Goal: Find specific page/section: Find specific page/section

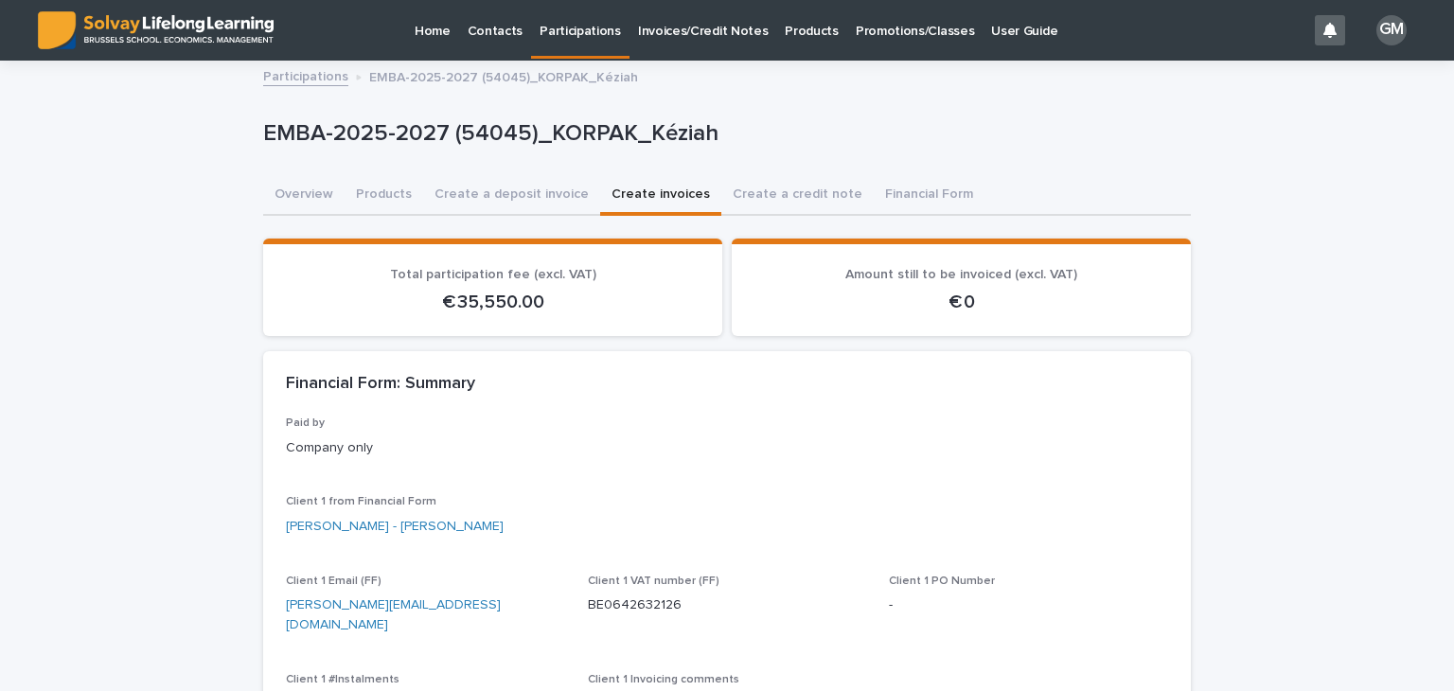
click at [559, 39] on link "Participations" at bounding box center [580, 28] width 98 height 56
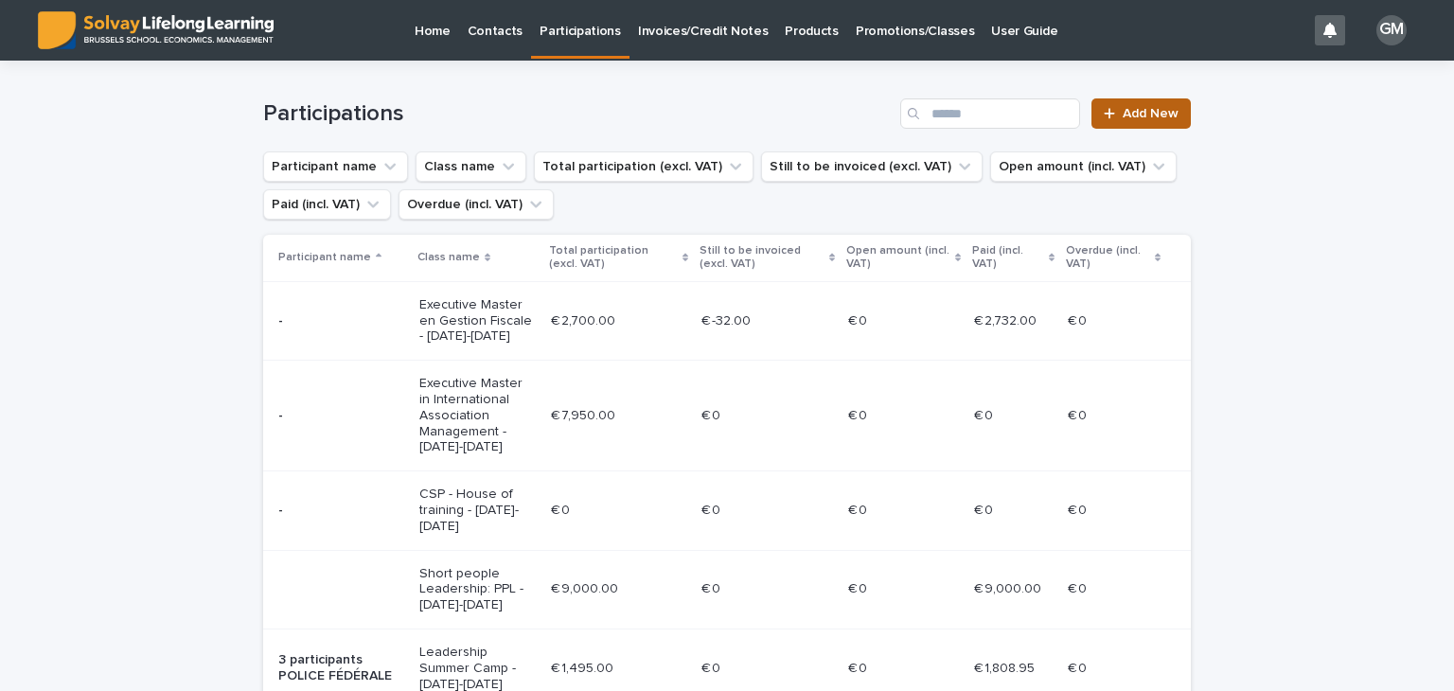
click at [1140, 115] on span "Add New" at bounding box center [1151, 113] width 56 height 13
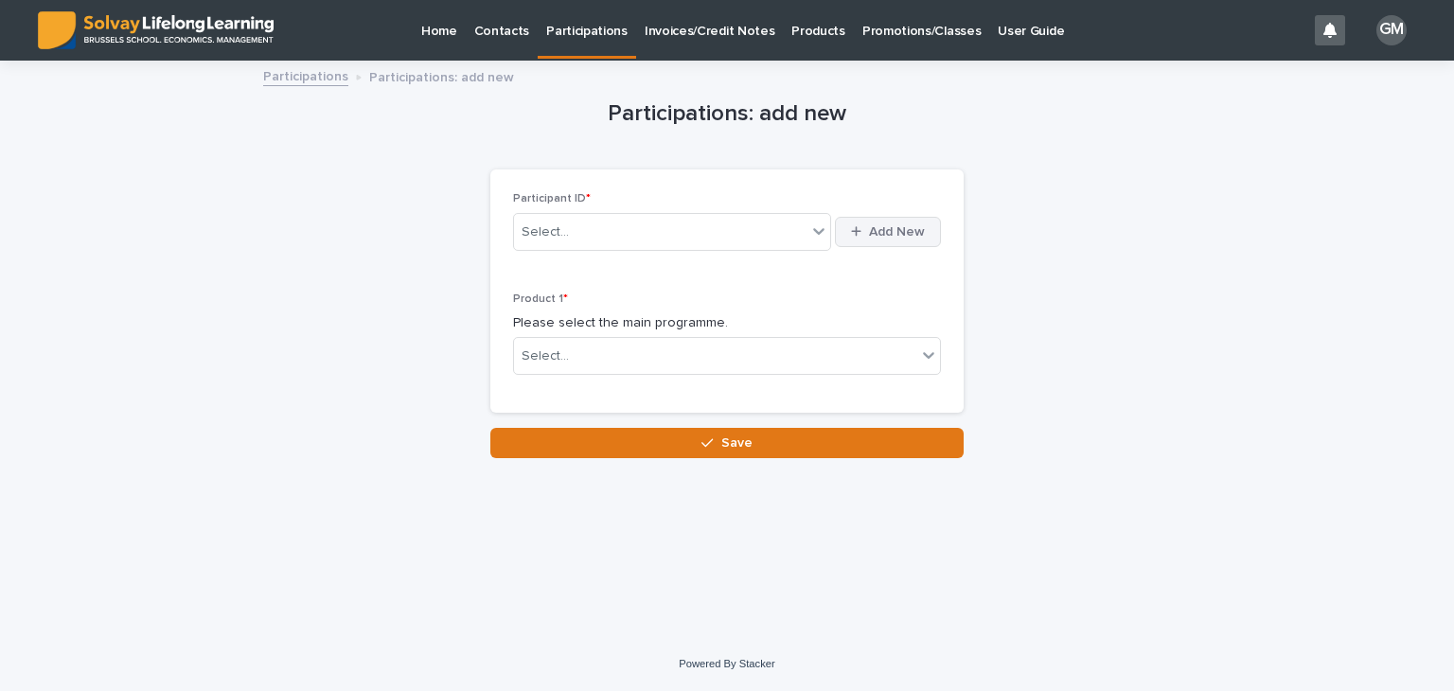
click at [888, 228] on span "Add New" at bounding box center [897, 231] width 56 height 13
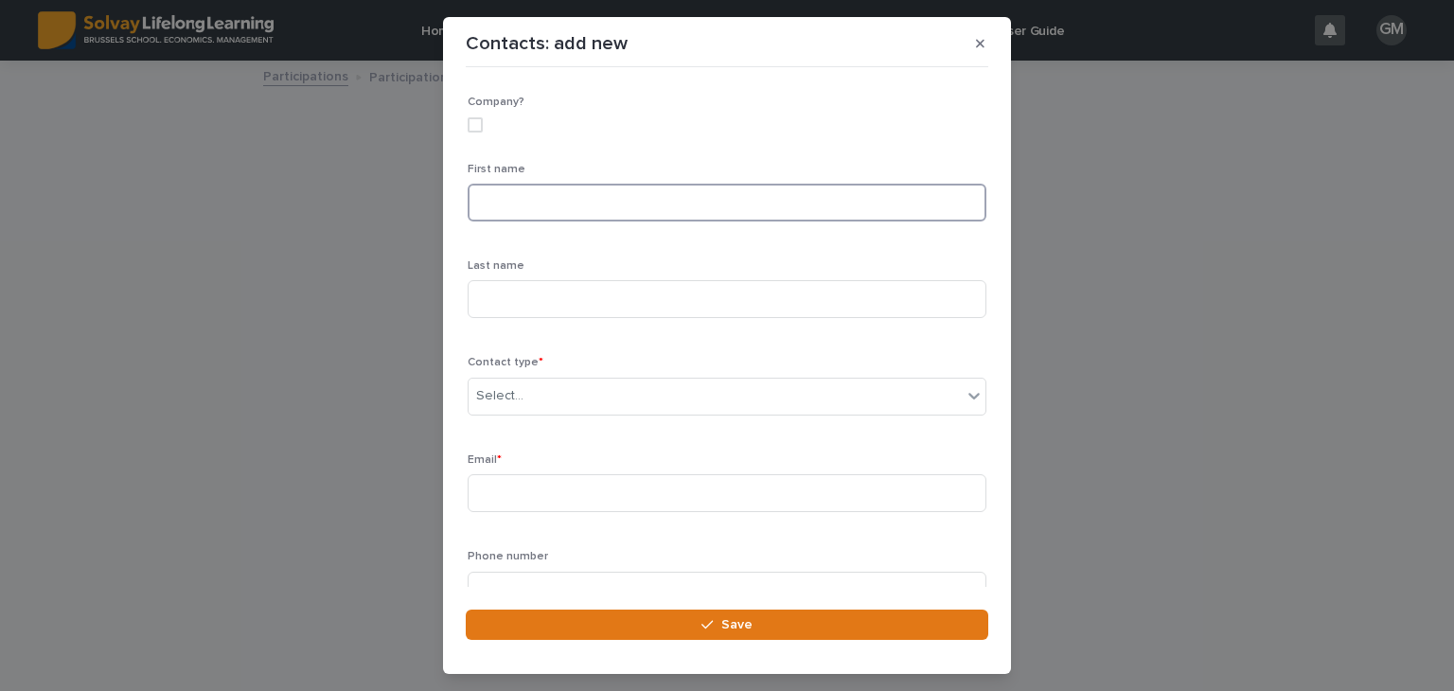
click at [648, 203] on input at bounding box center [727, 203] width 519 height 38
click at [320, 223] on div "Contacts: add new Loading... Saving… Loading... Saving… Loading... Saving… Comp…" at bounding box center [727, 345] width 1454 height 691
click at [970, 44] on button "button" at bounding box center [980, 43] width 31 height 30
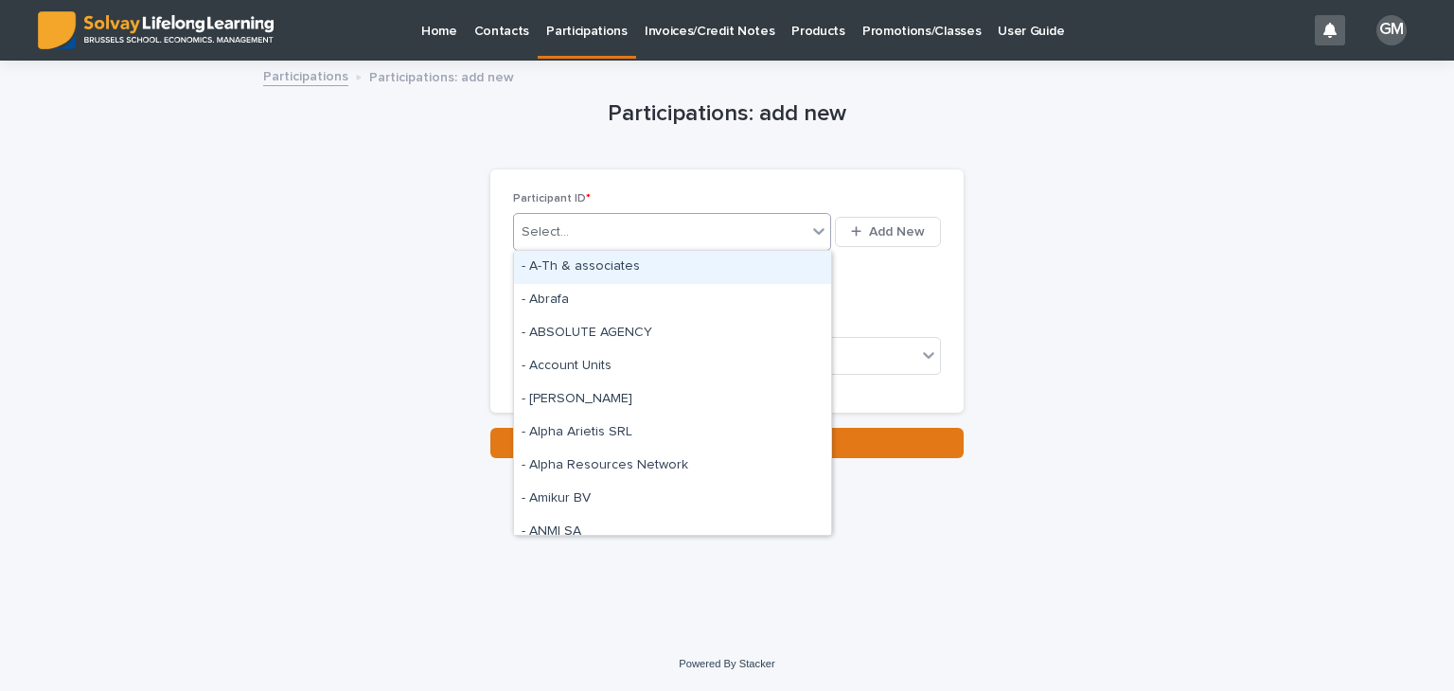
click at [636, 236] on div "Select..." at bounding box center [660, 232] width 293 height 31
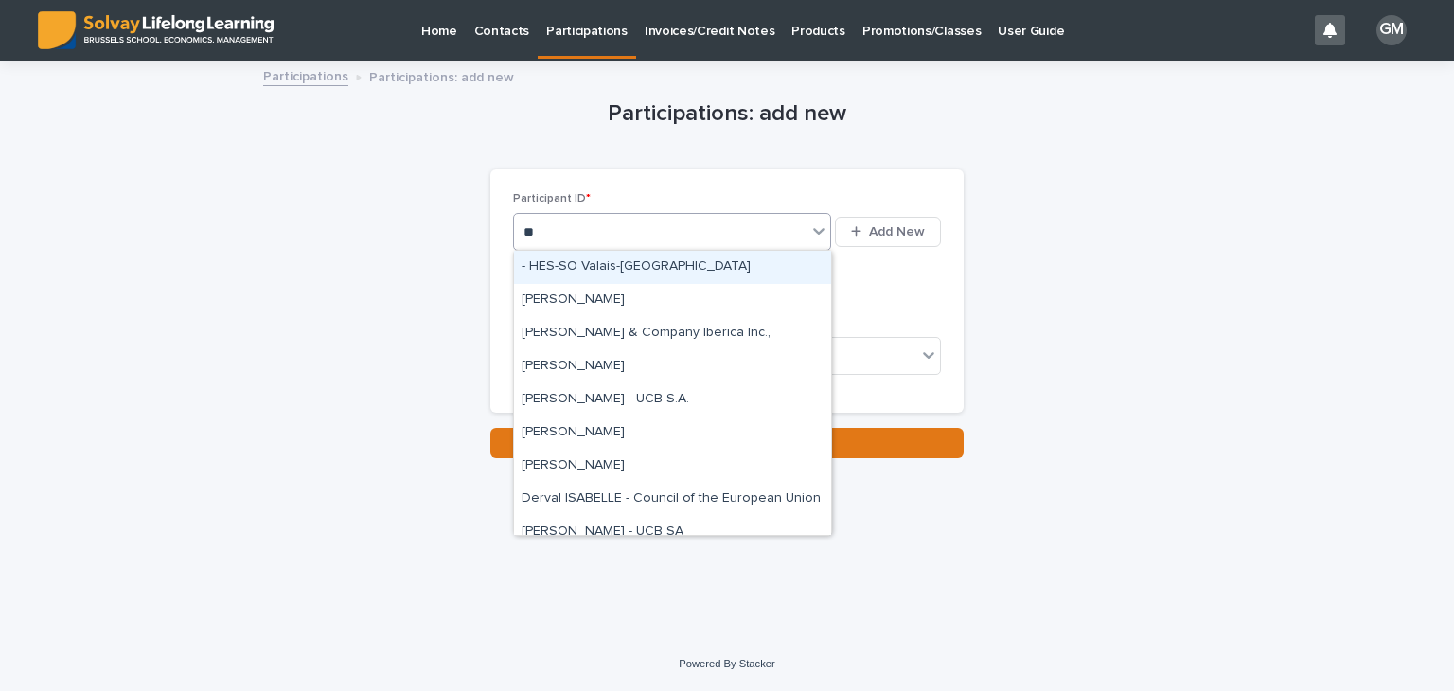
type input "*"
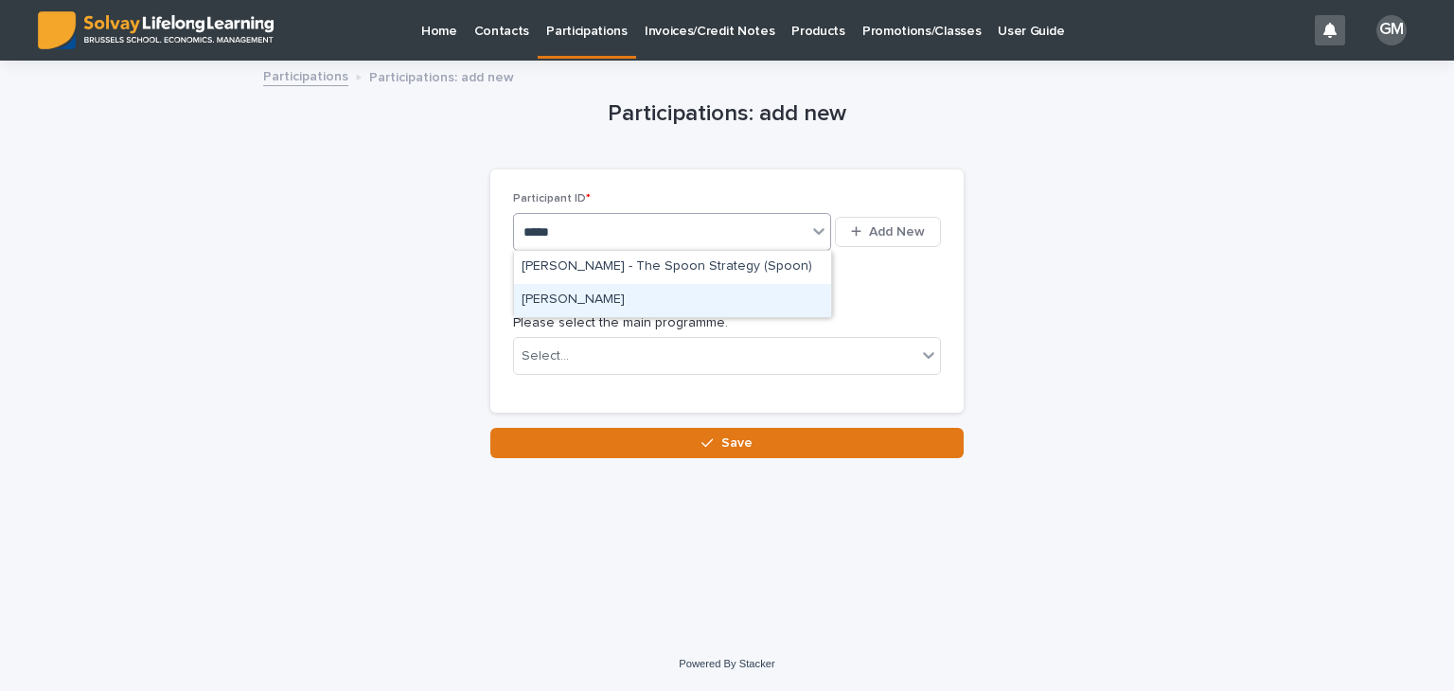
type input "*****"
click at [402, 258] on div "Participations: add new Loading... Saving… Loading... Saving… Loading... Saving…" at bounding box center [727, 260] width 928 height 396
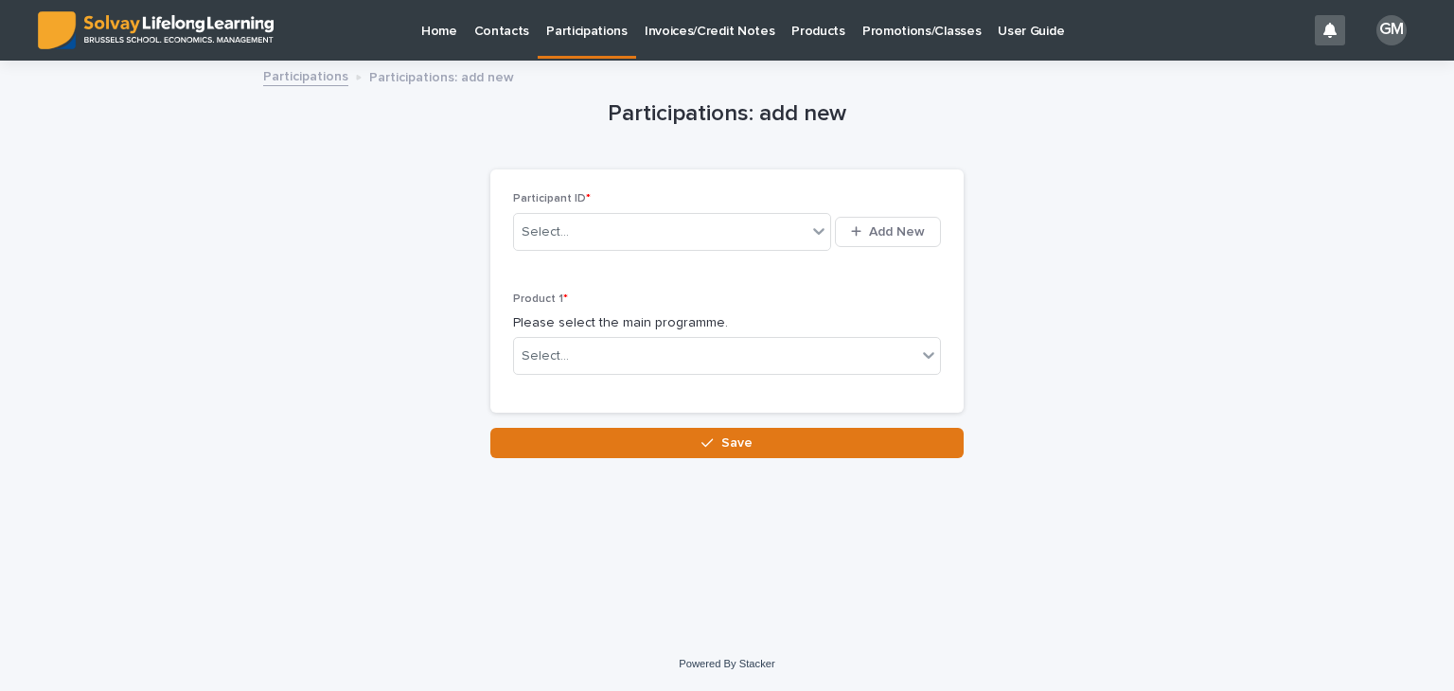
click at [889, 46] on link "Promotions/Classes" at bounding box center [921, 29] width 135 height 59
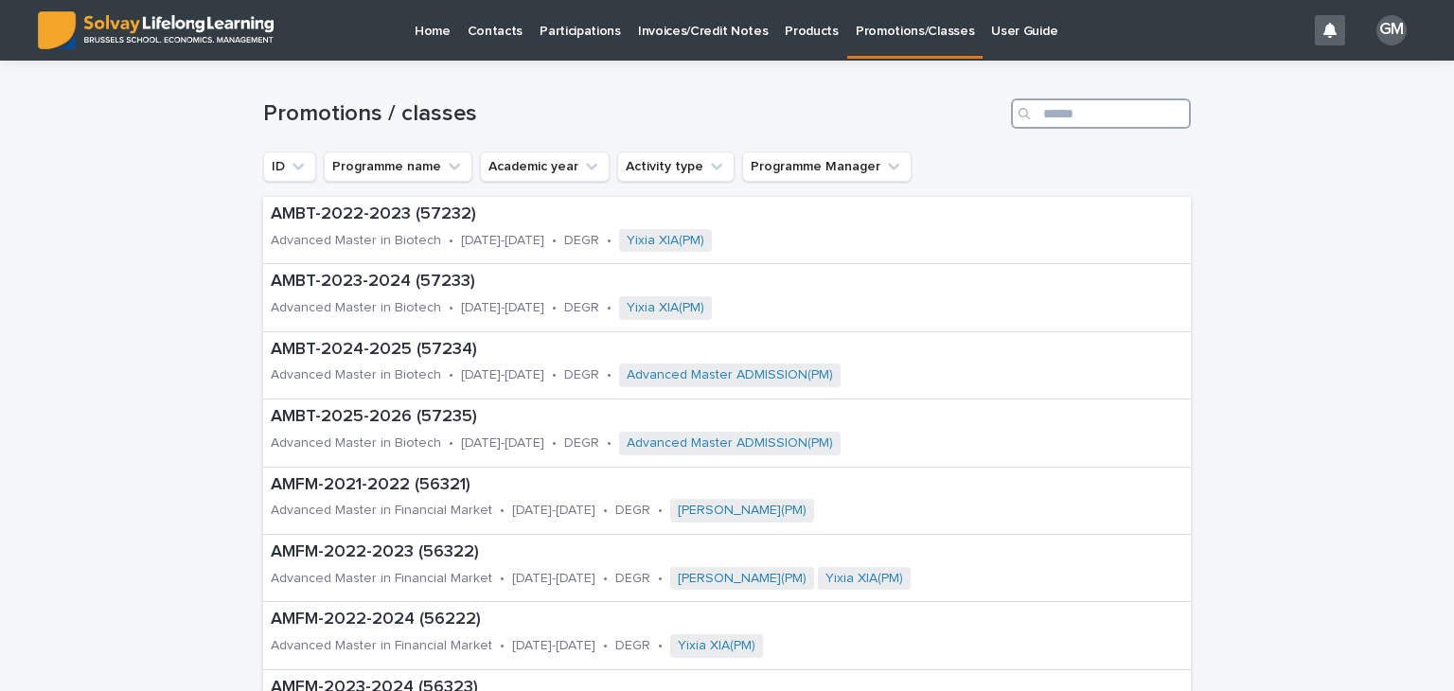
click at [1070, 111] on input "Search" at bounding box center [1101, 113] width 180 height 30
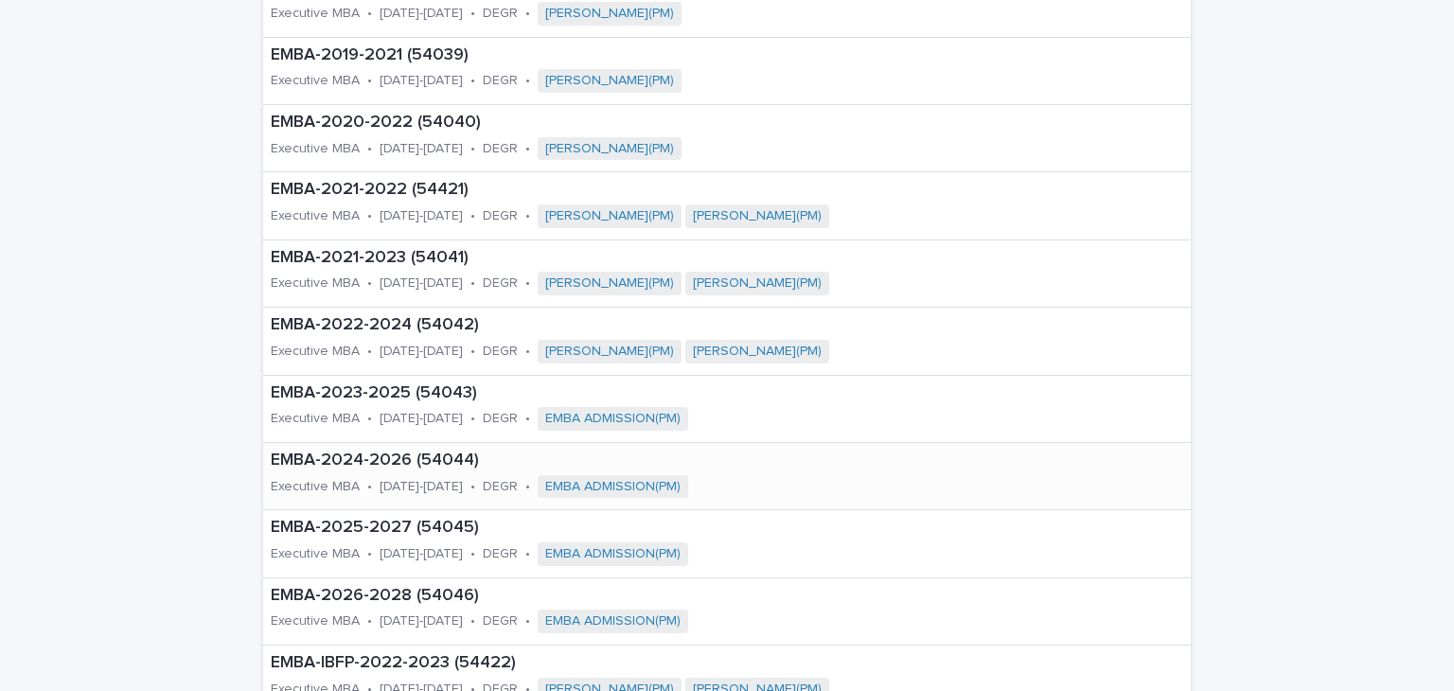
scroll to position [432, 0]
type input "****"
click at [396, 535] on div "EMBA-2025-2027 (54045) Executive MBA • [DATE]-[DATE] • DEGR • EMBA ADMISSION(PM)" at bounding box center [585, 541] width 645 height 66
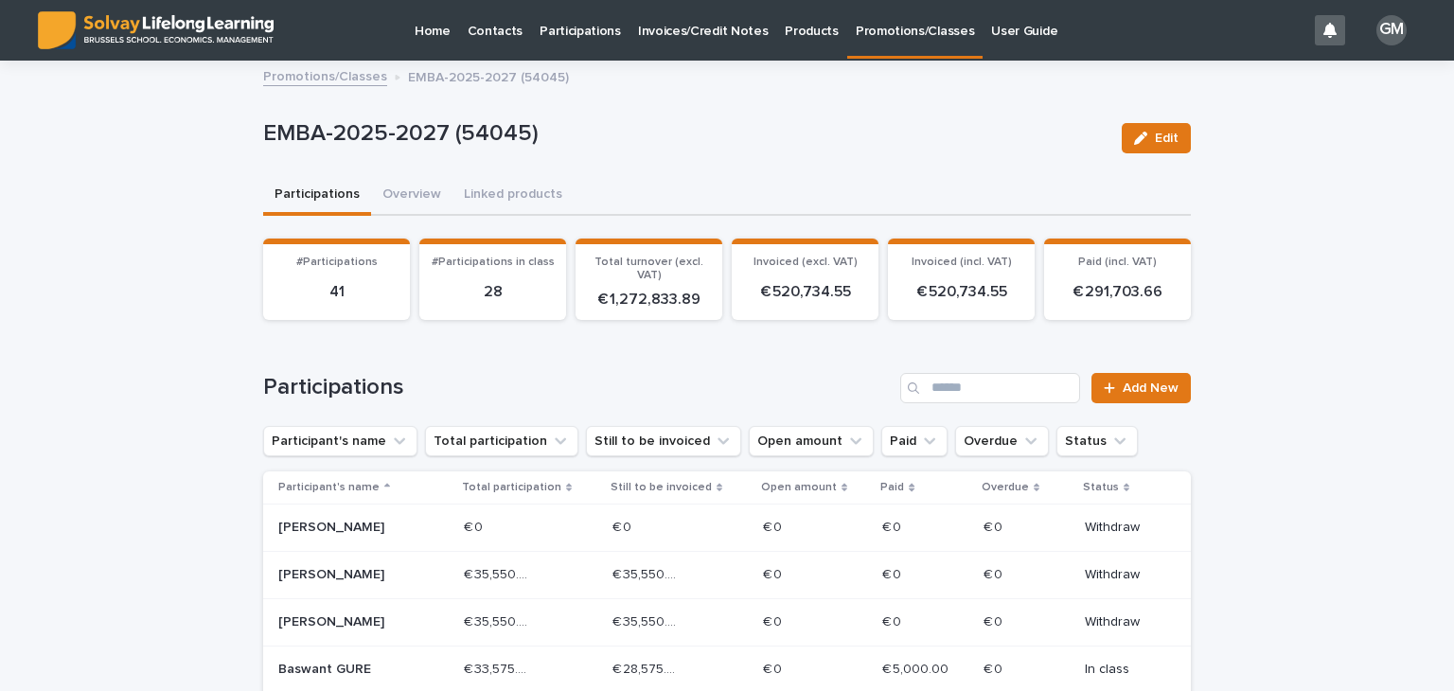
click at [654, 27] on p "Invoices/Credit Notes" at bounding box center [703, 20] width 131 height 40
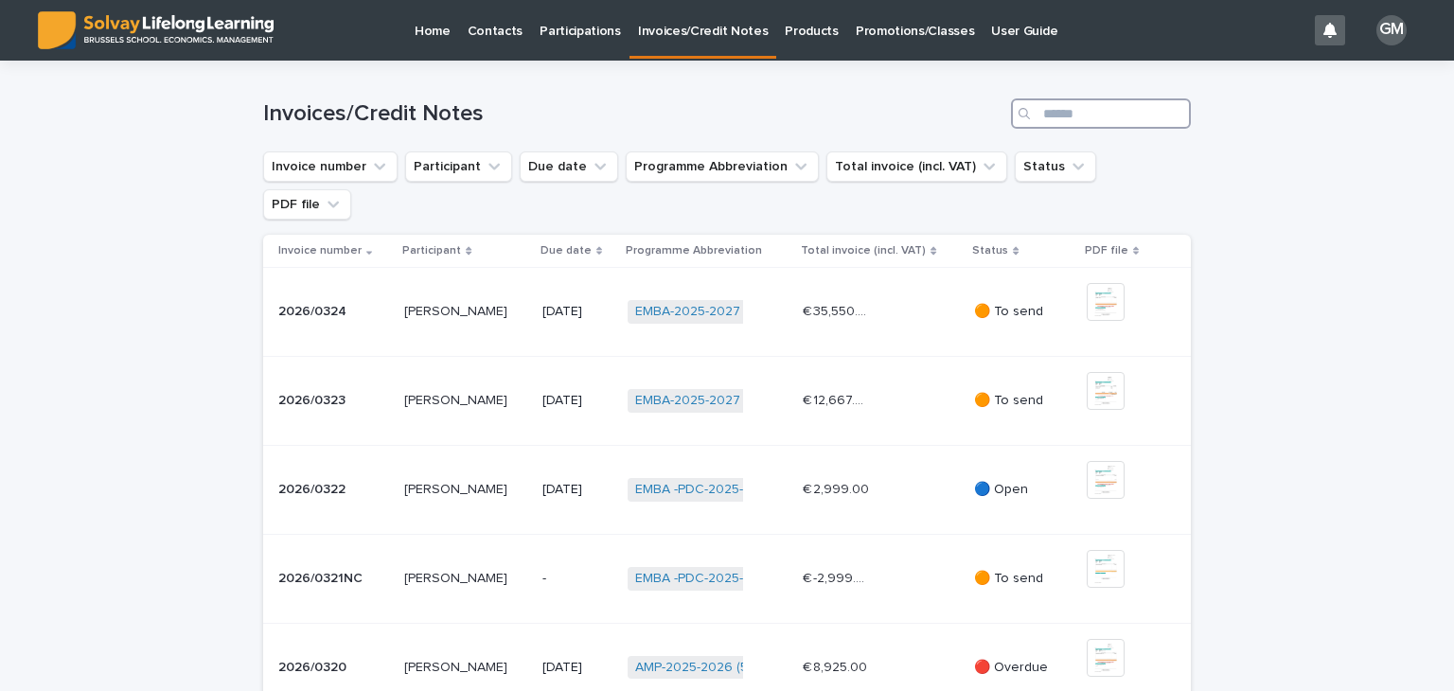
click at [1053, 118] on input "Search" at bounding box center [1101, 113] width 180 height 30
type input "**********"
click at [675, 393] on link "AMP-2025-2026 (51024)" at bounding box center [708, 401] width 146 height 16
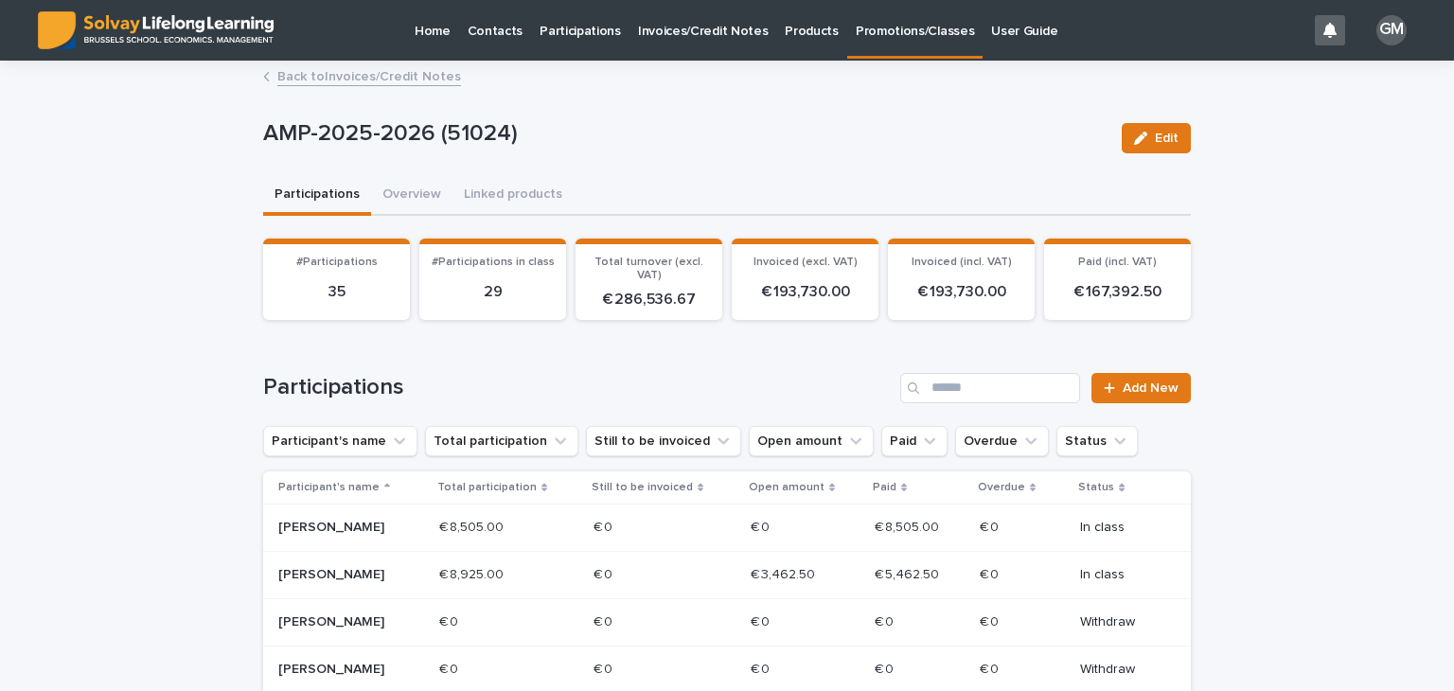
click at [288, 69] on link "Back to Invoices/Credit Notes" at bounding box center [369, 75] width 184 height 22
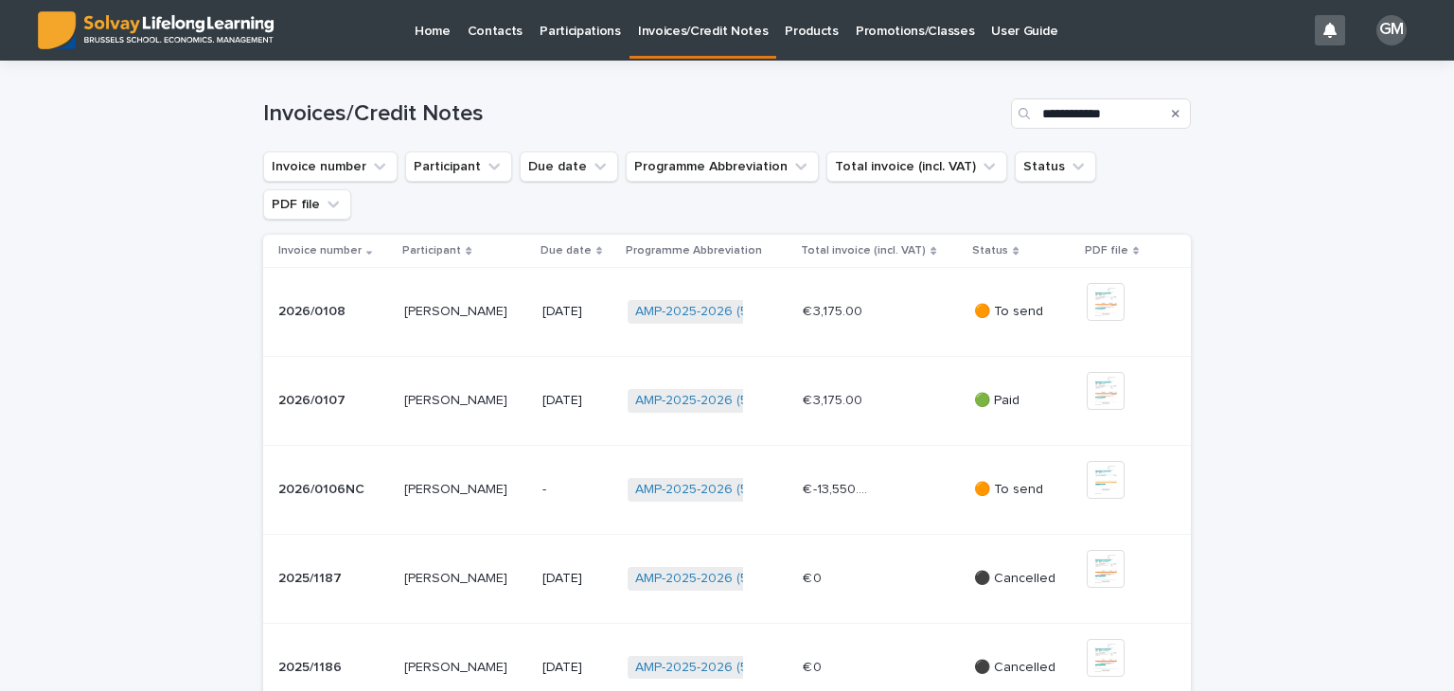
click at [491, 27] on p "Contacts" at bounding box center [496, 20] width 56 height 40
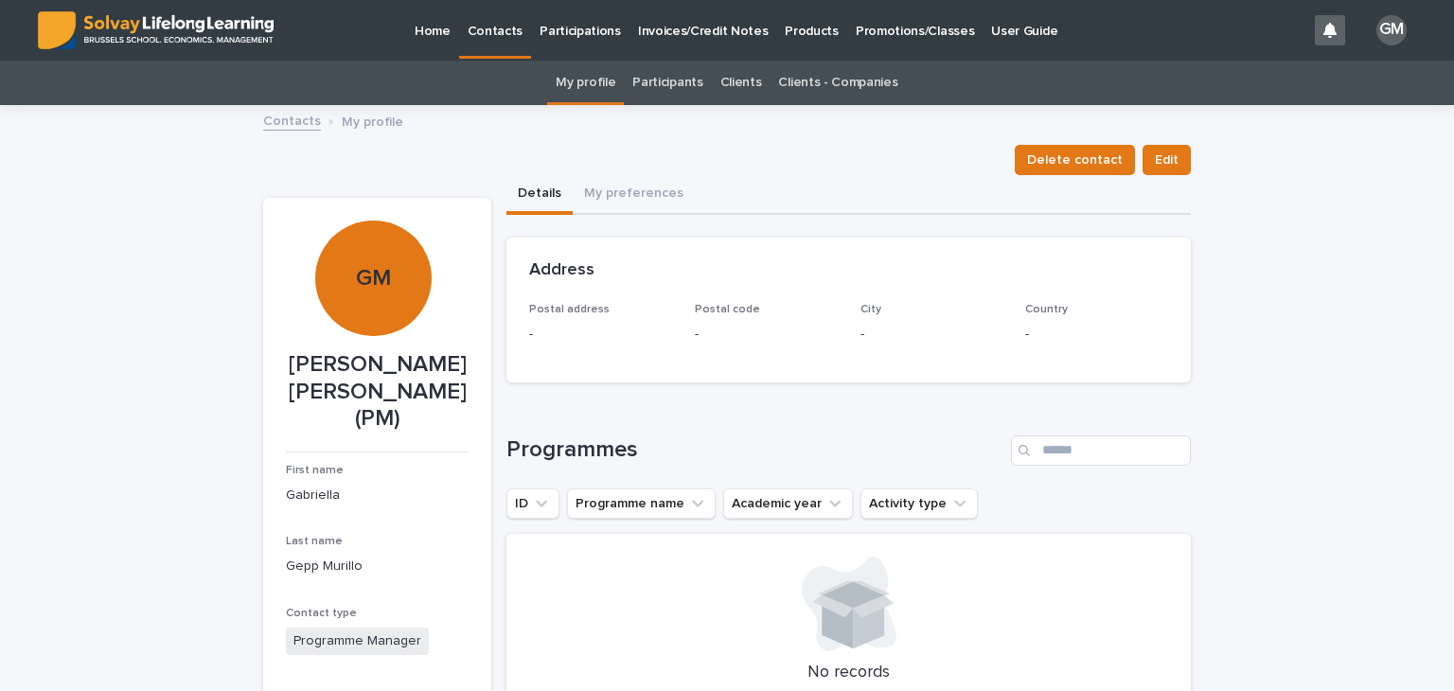
click at [565, 35] on p "Participations" at bounding box center [580, 20] width 81 height 40
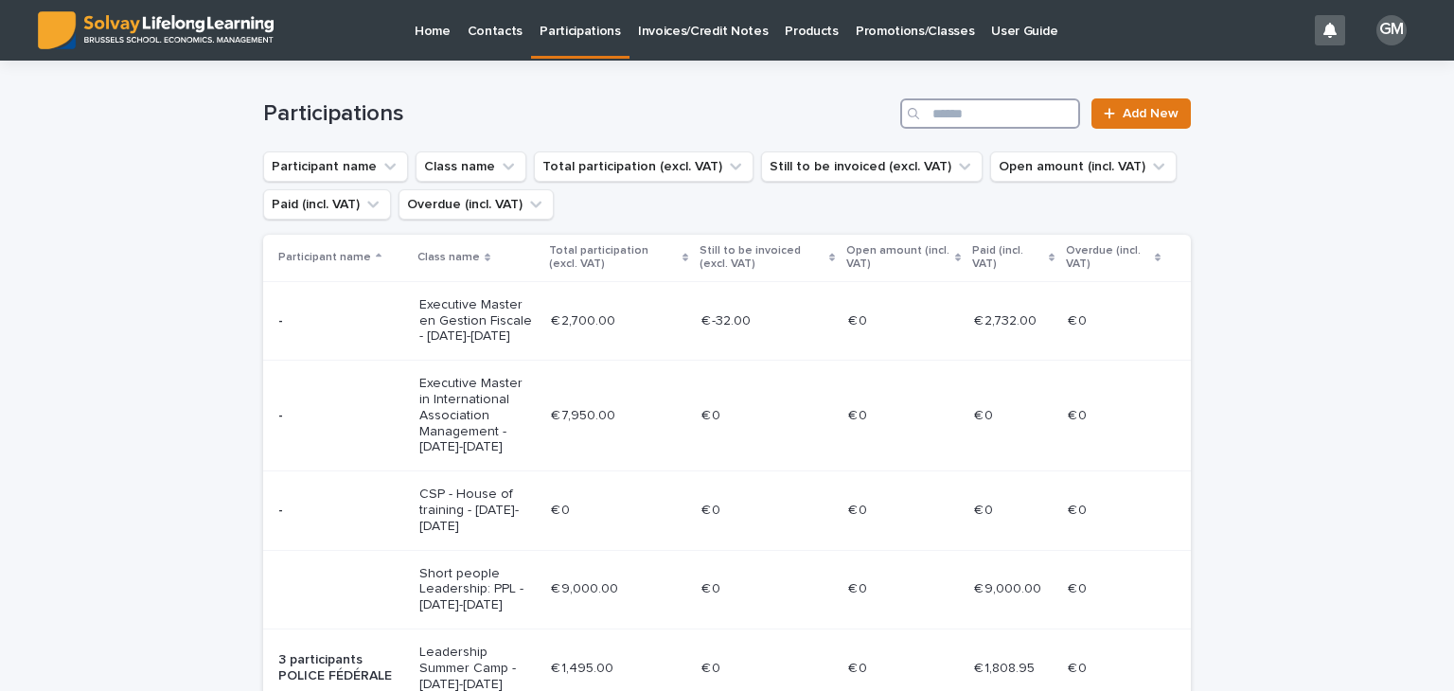
click at [960, 115] on input "Search" at bounding box center [990, 113] width 180 height 30
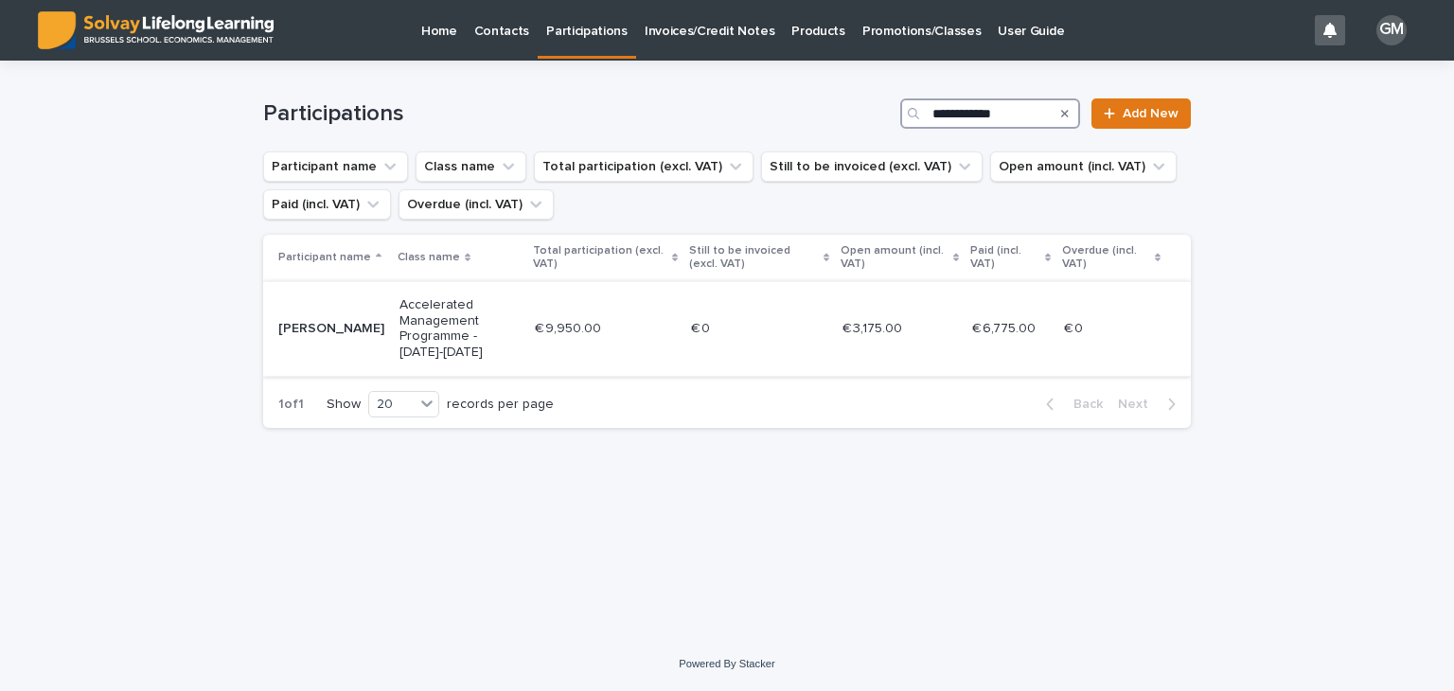
type input "**********"
click at [428, 315] on p "Accelerated Management Programme - [DATE]-[DATE]" at bounding box center [460, 328] width 120 height 63
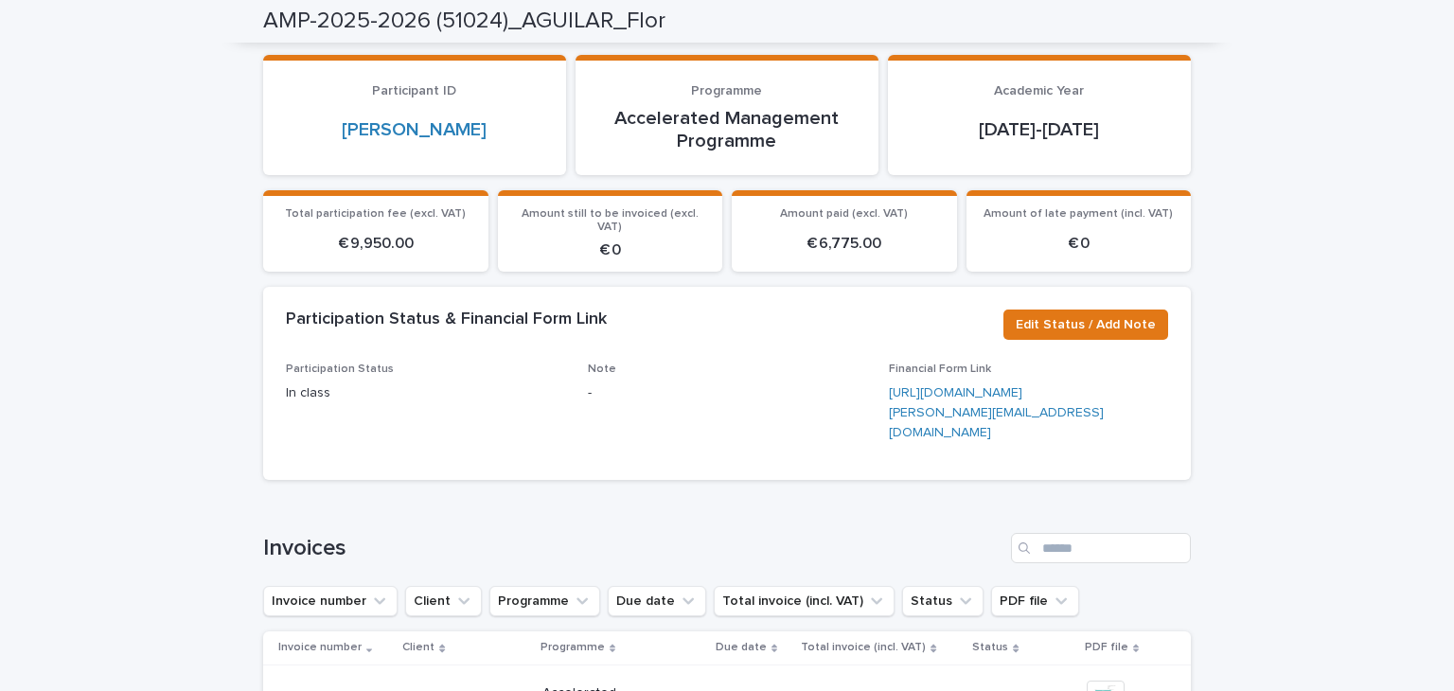
scroll to position [159, 0]
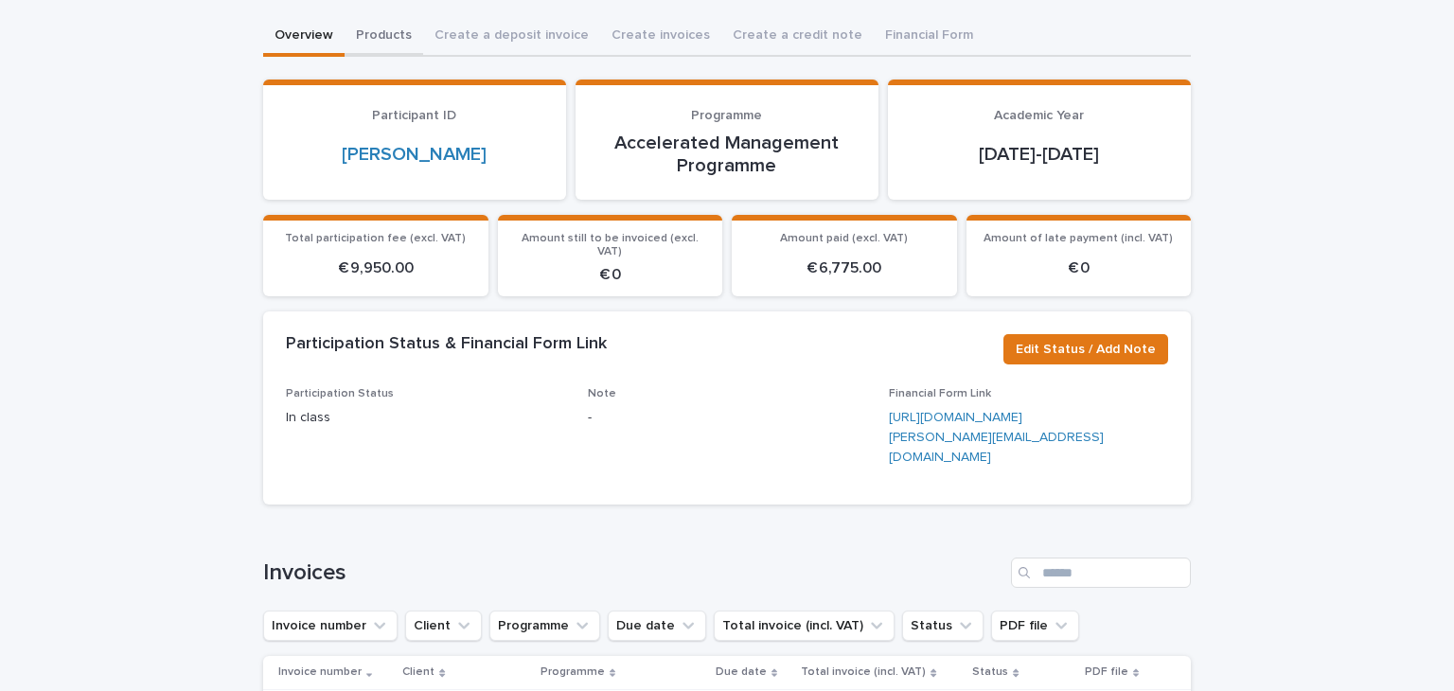
click at [384, 17] on button "Products" at bounding box center [384, 37] width 79 height 40
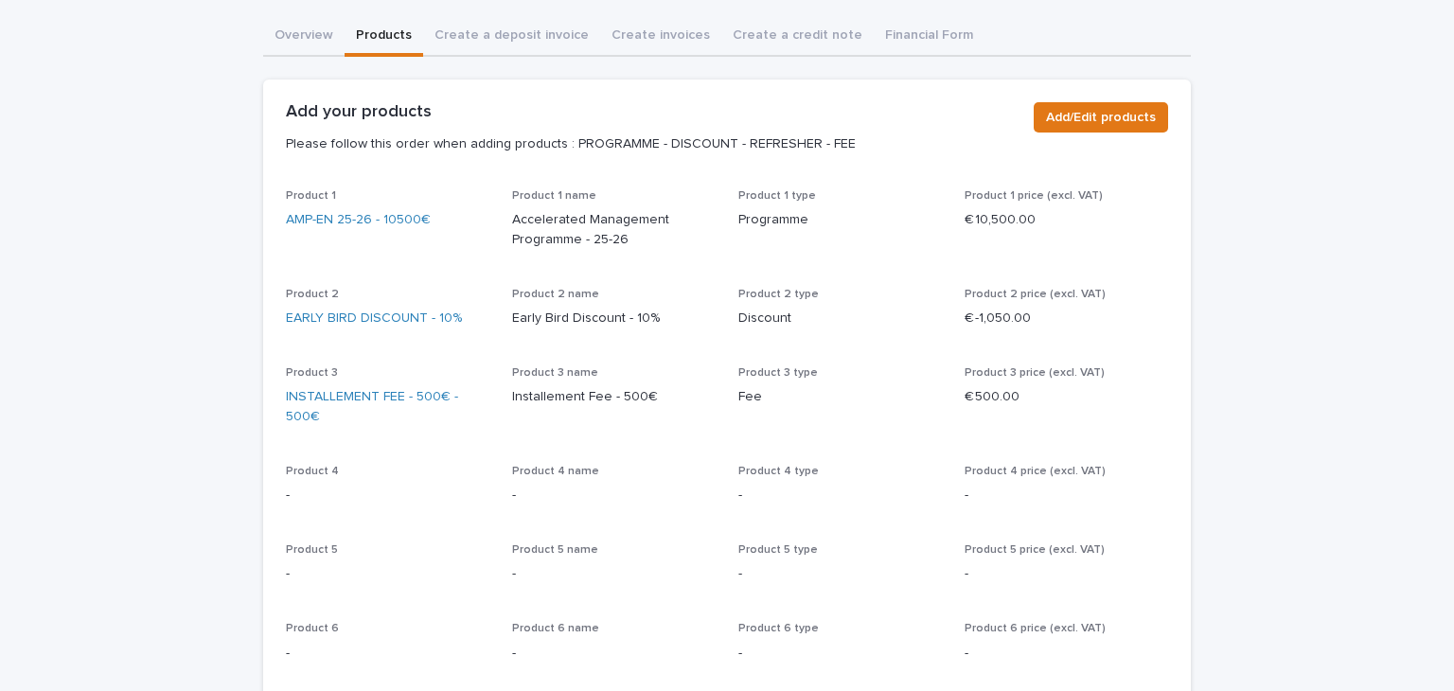
scroll to position [169, 0]
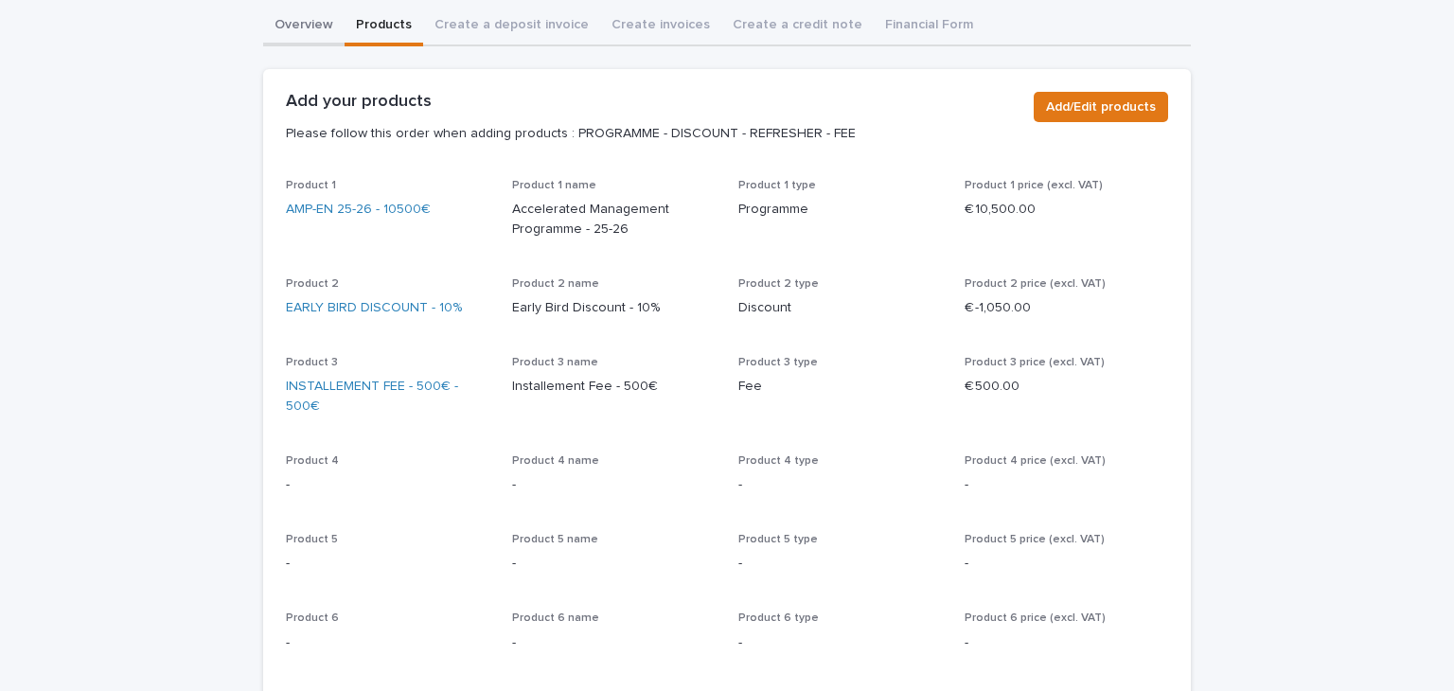
click at [299, 40] on div "Overview Products Create a deposit invoice Create invoices Create a credit note…" at bounding box center [727, 570] width 928 height 1127
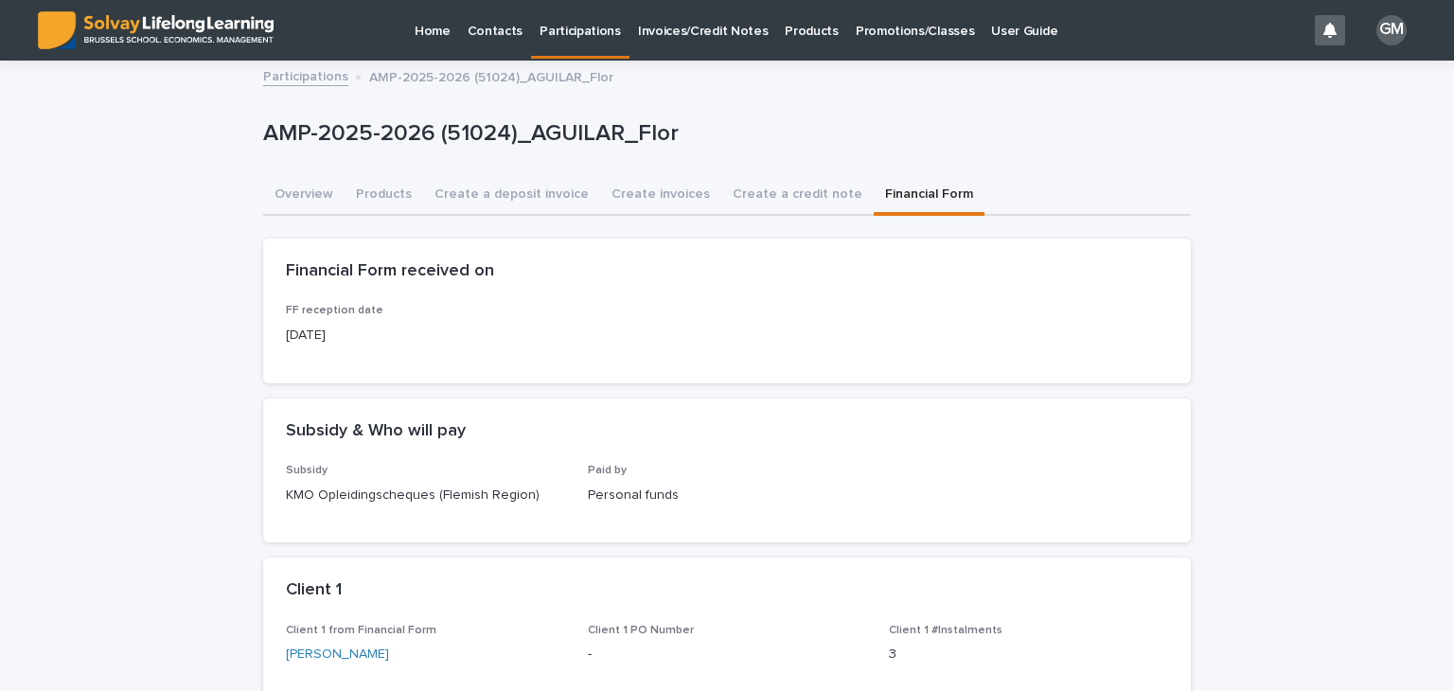
click at [902, 183] on button "Financial Form" at bounding box center [929, 196] width 111 height 40
click at [283, 190] on button "Overview" at bounding box center [303, 196] width 81 height 40
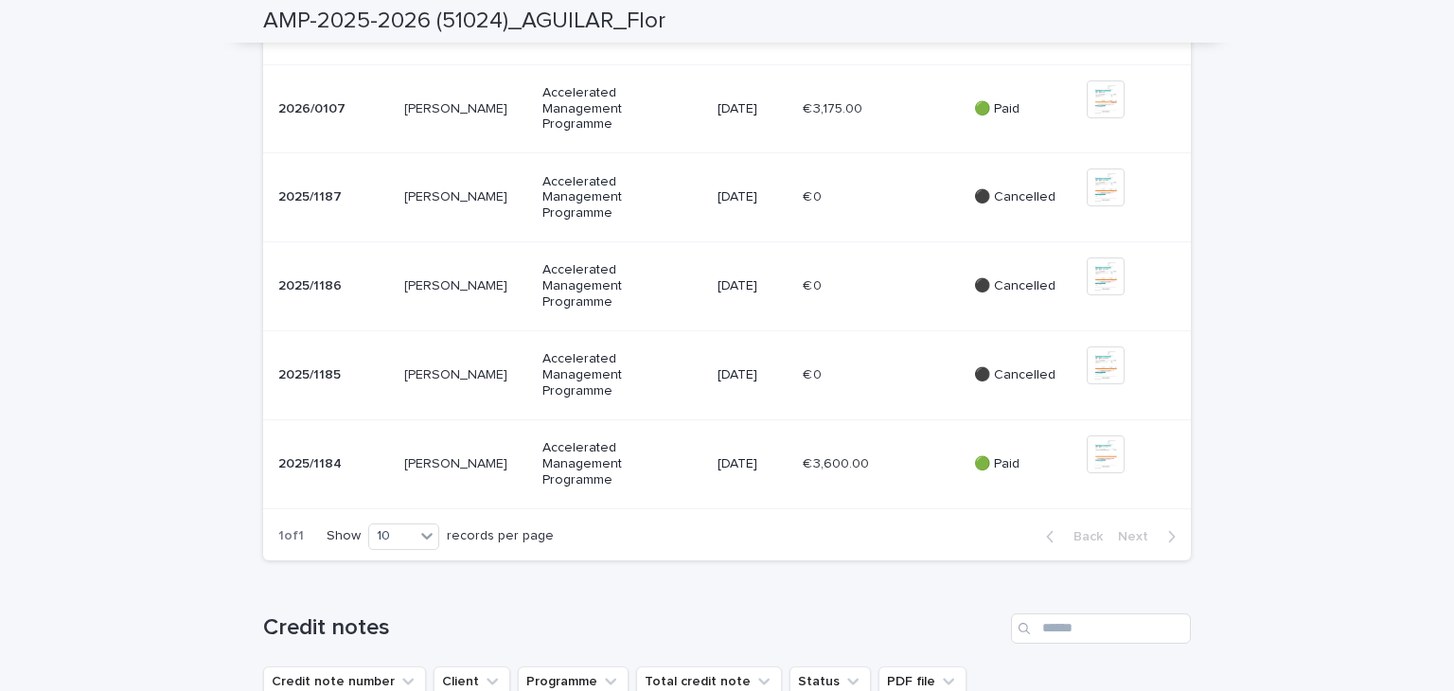
scroll to position [859, 0]
